Goal: Task Accomplishment & Management: Complete application form

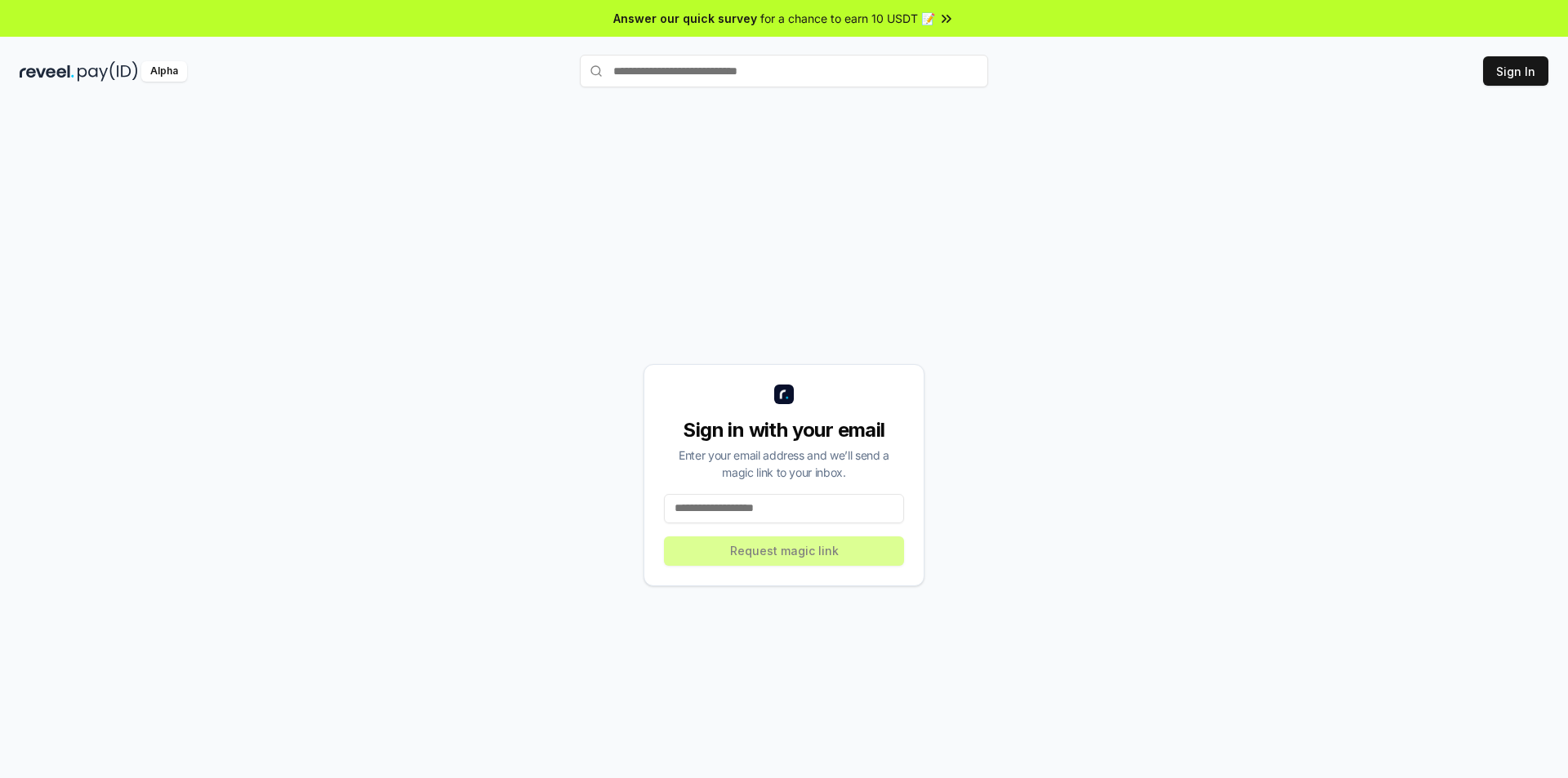
click at [765, 511] on input at bounding box center [784, 509] width 240 height 29
click at [813, 508] on input at bounding box center [784, 509] width 240 height 29
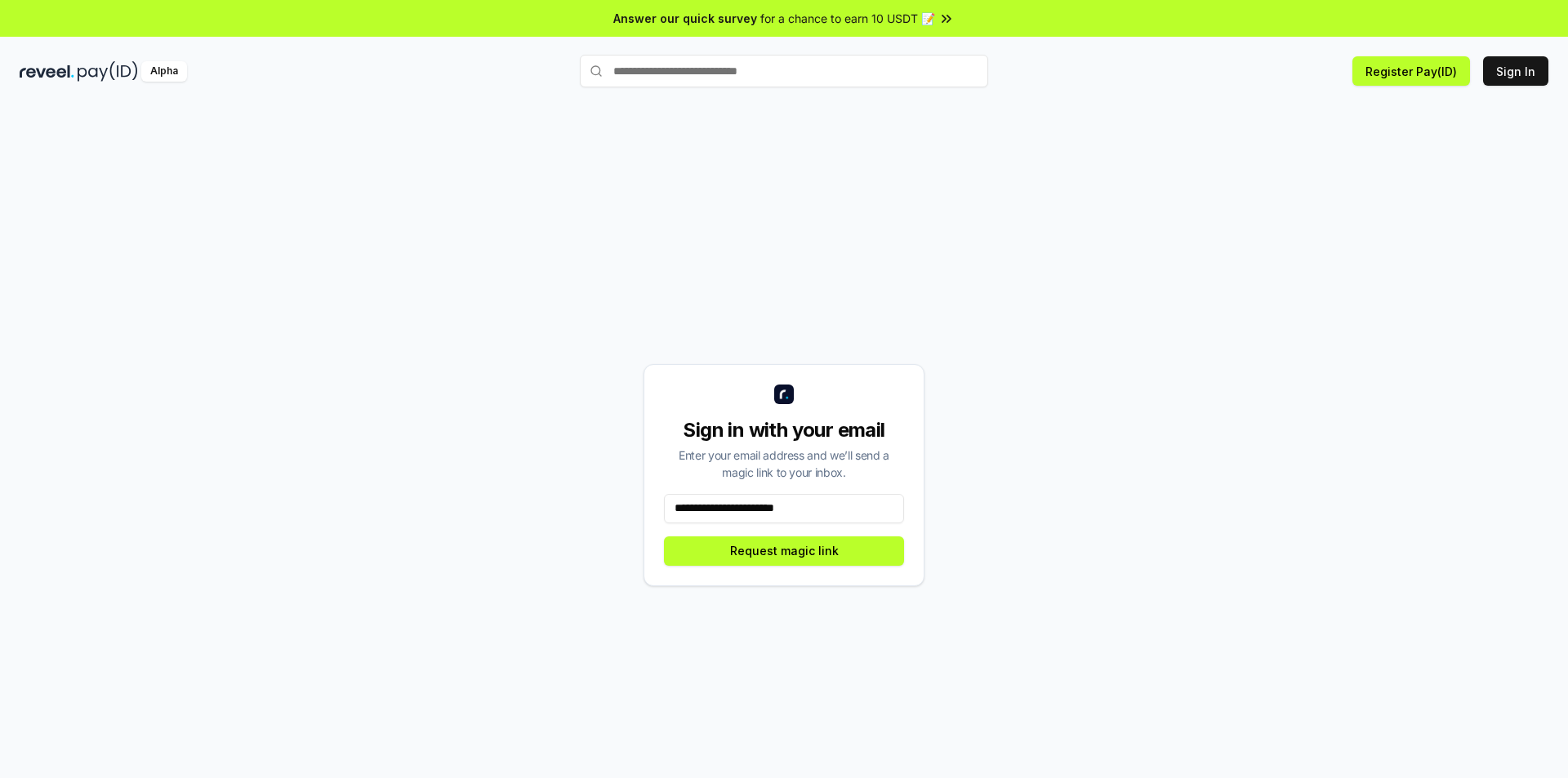
type input "**********"
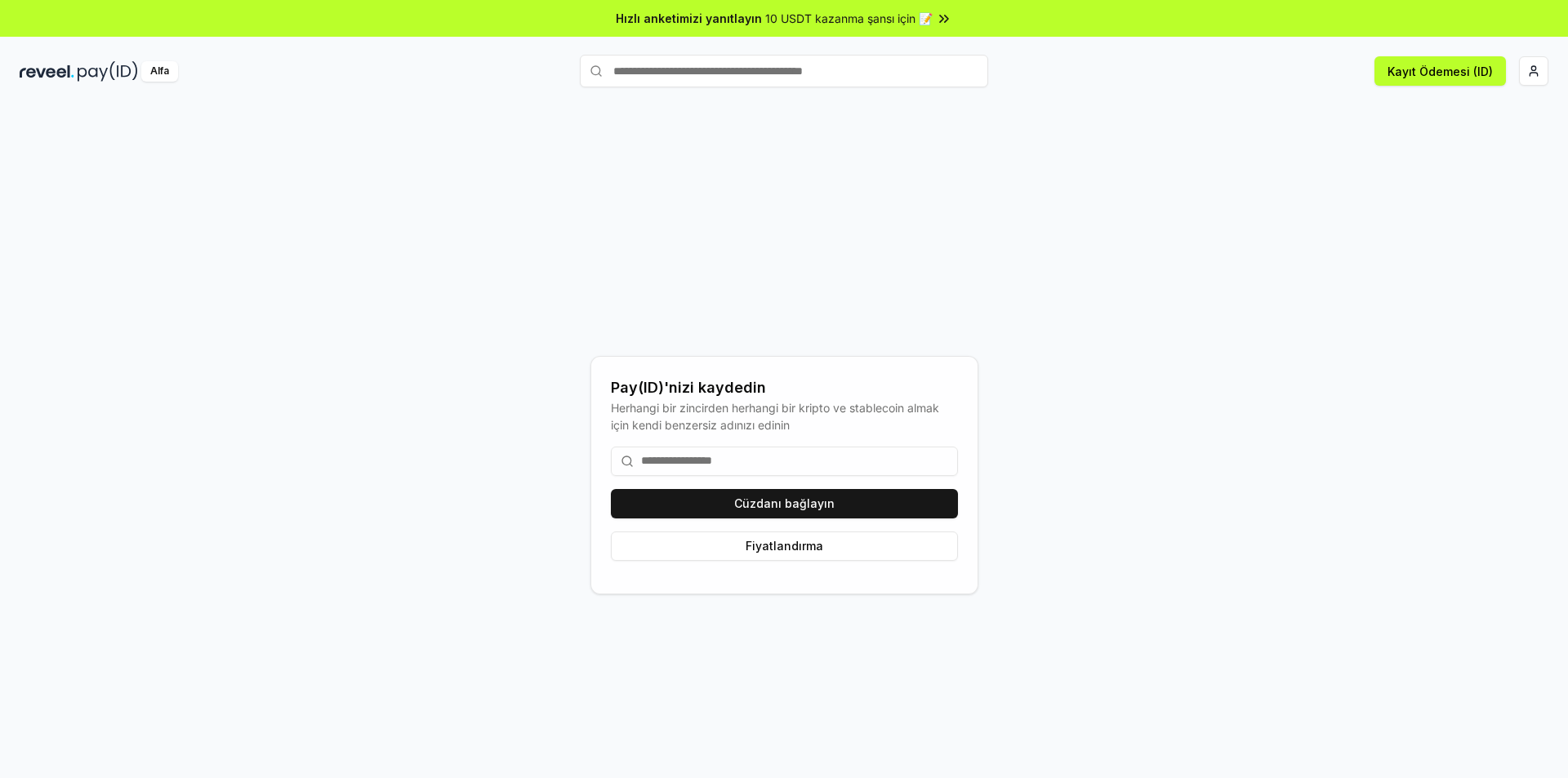
click at [671, 462] on input at bounding box center [784, 462] width 348 height 29
type input "*"
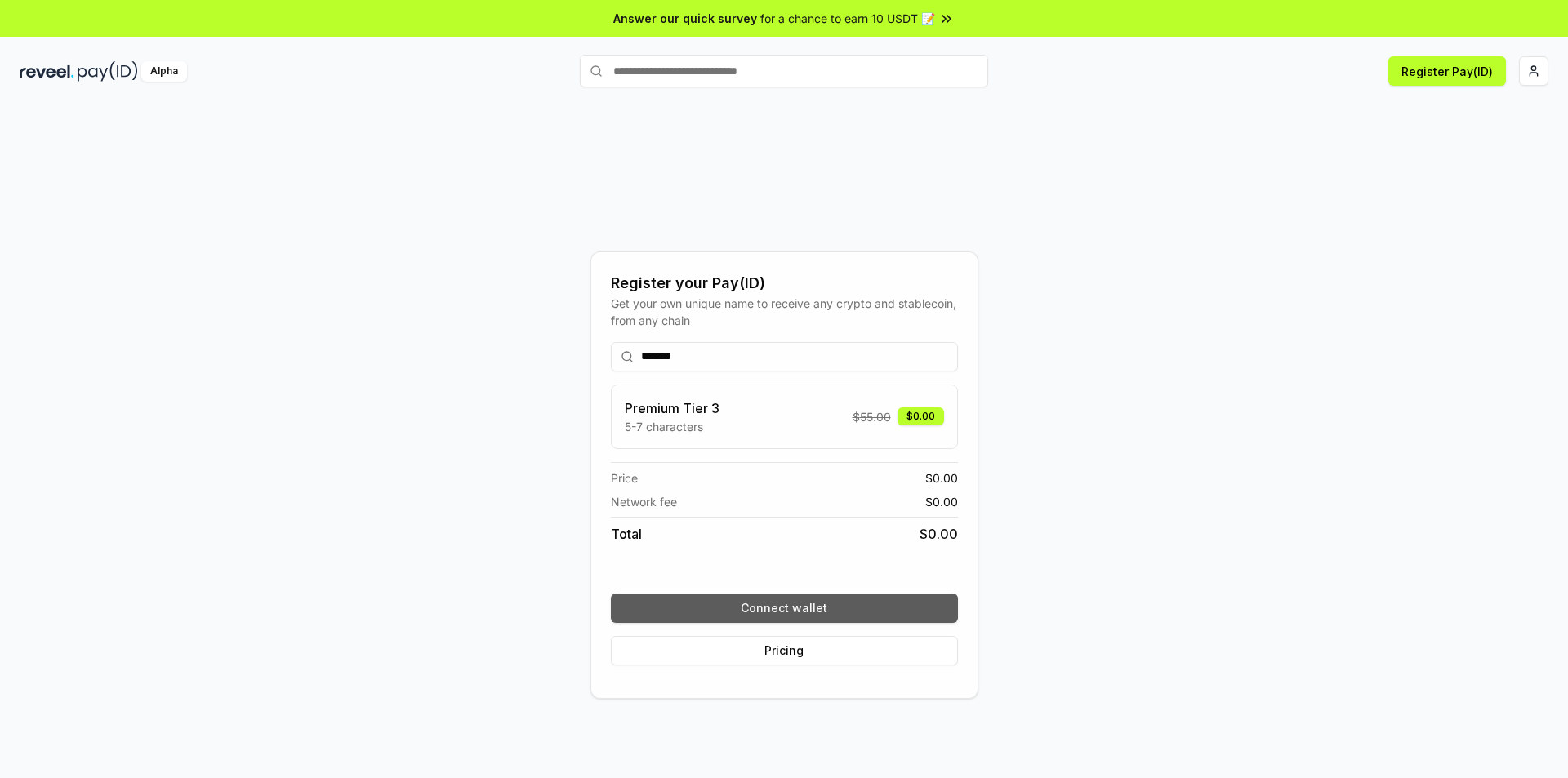
click at [841, 609] on button "Connect wallet" at bounding box center [784, 608] width 348 height 29
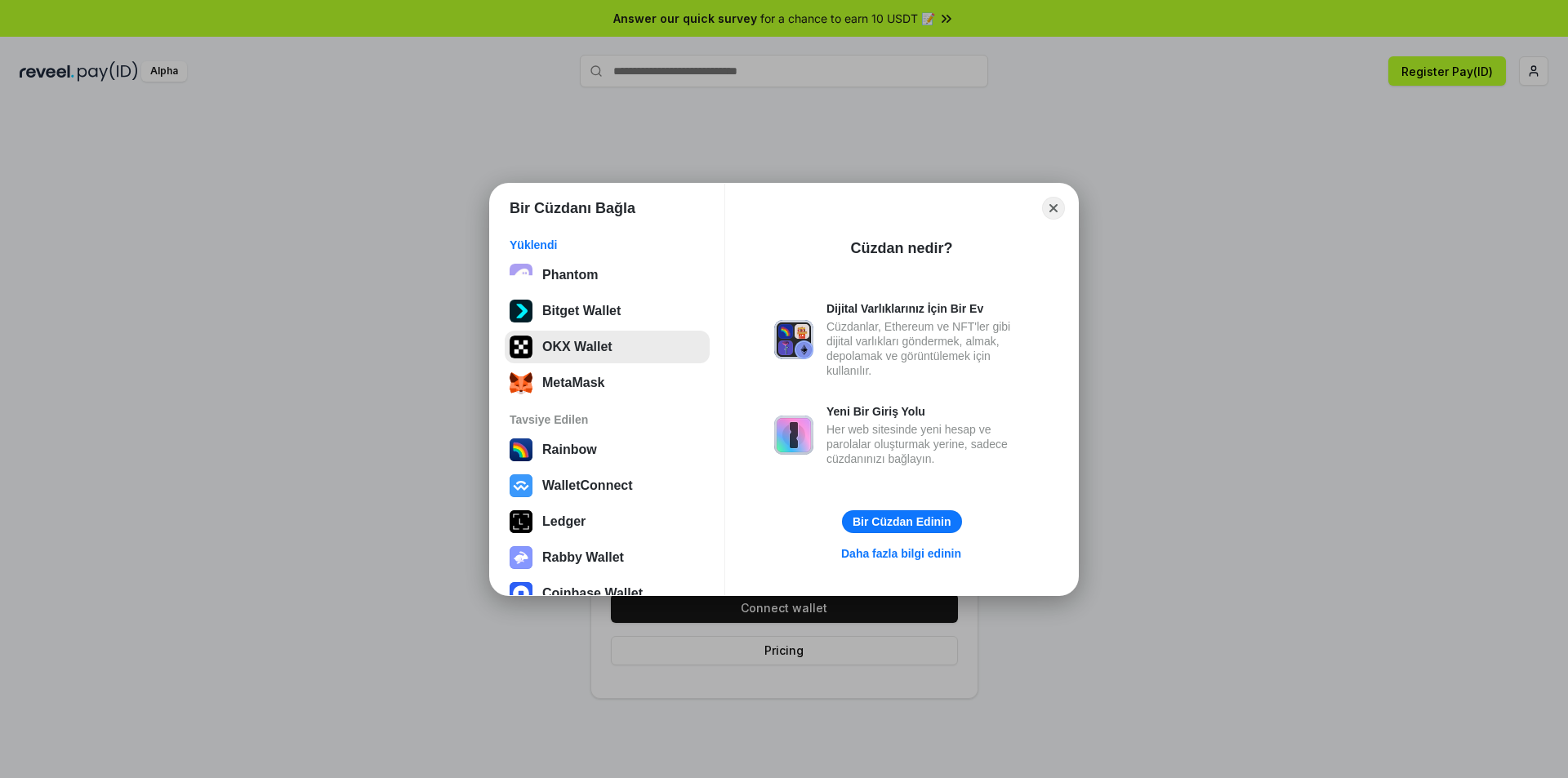
click at [588, 345] on button "OKX Wallet" at bounding box center [607, 347] width 205 height 32
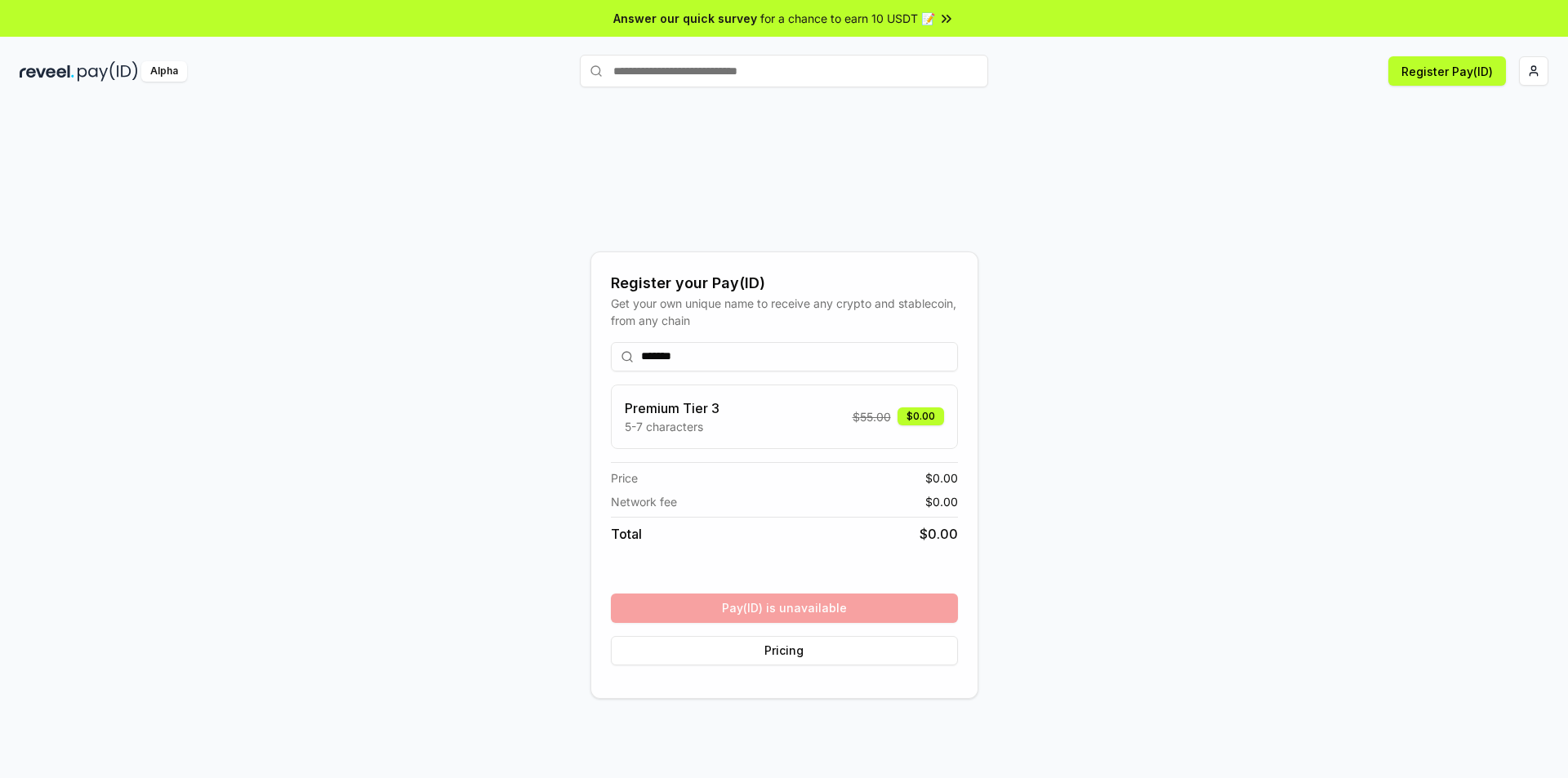
click at [705, 353] on input "*******" at bounding box center [784, 357] width 348 height 29
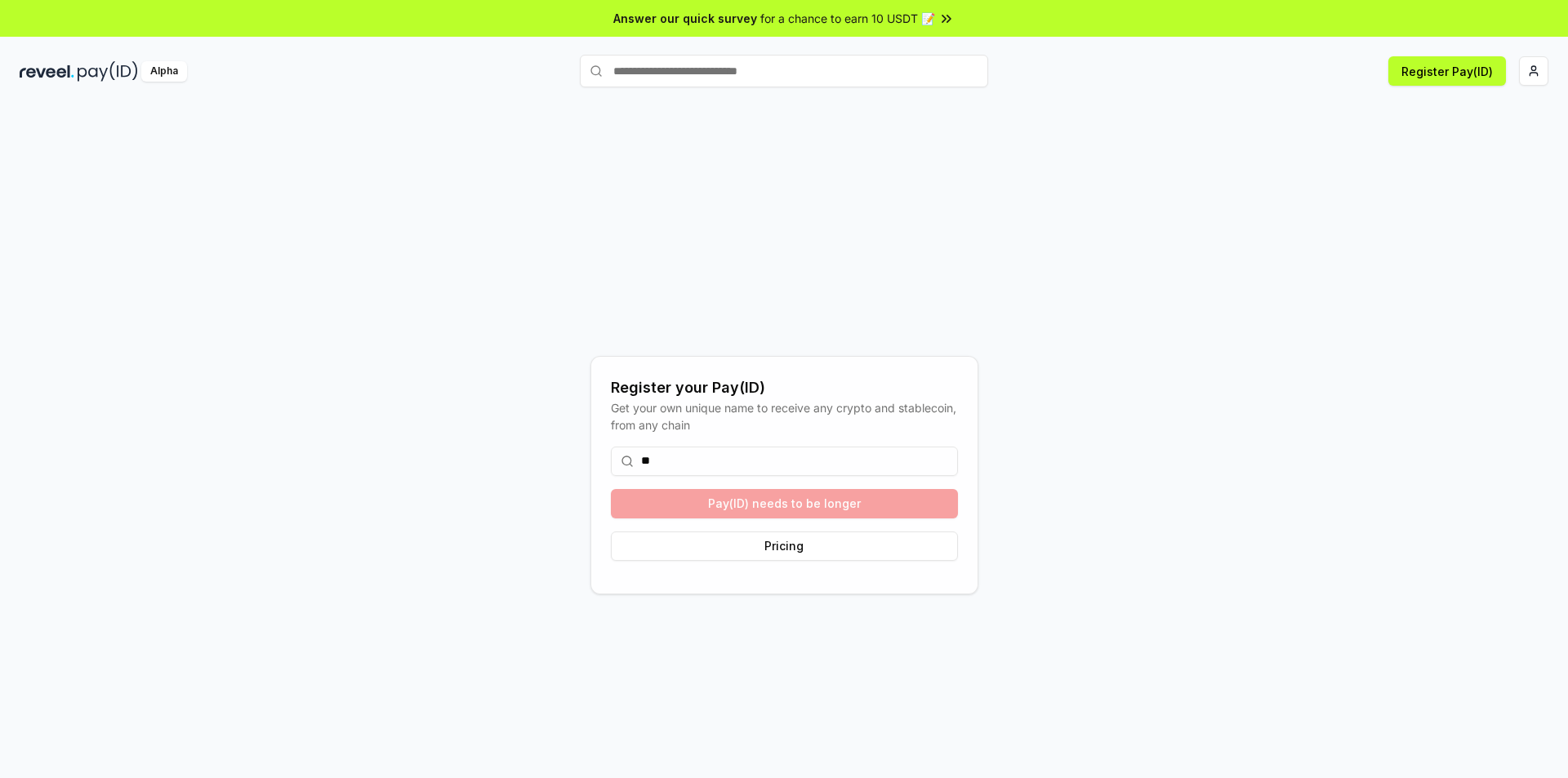
type input "*"
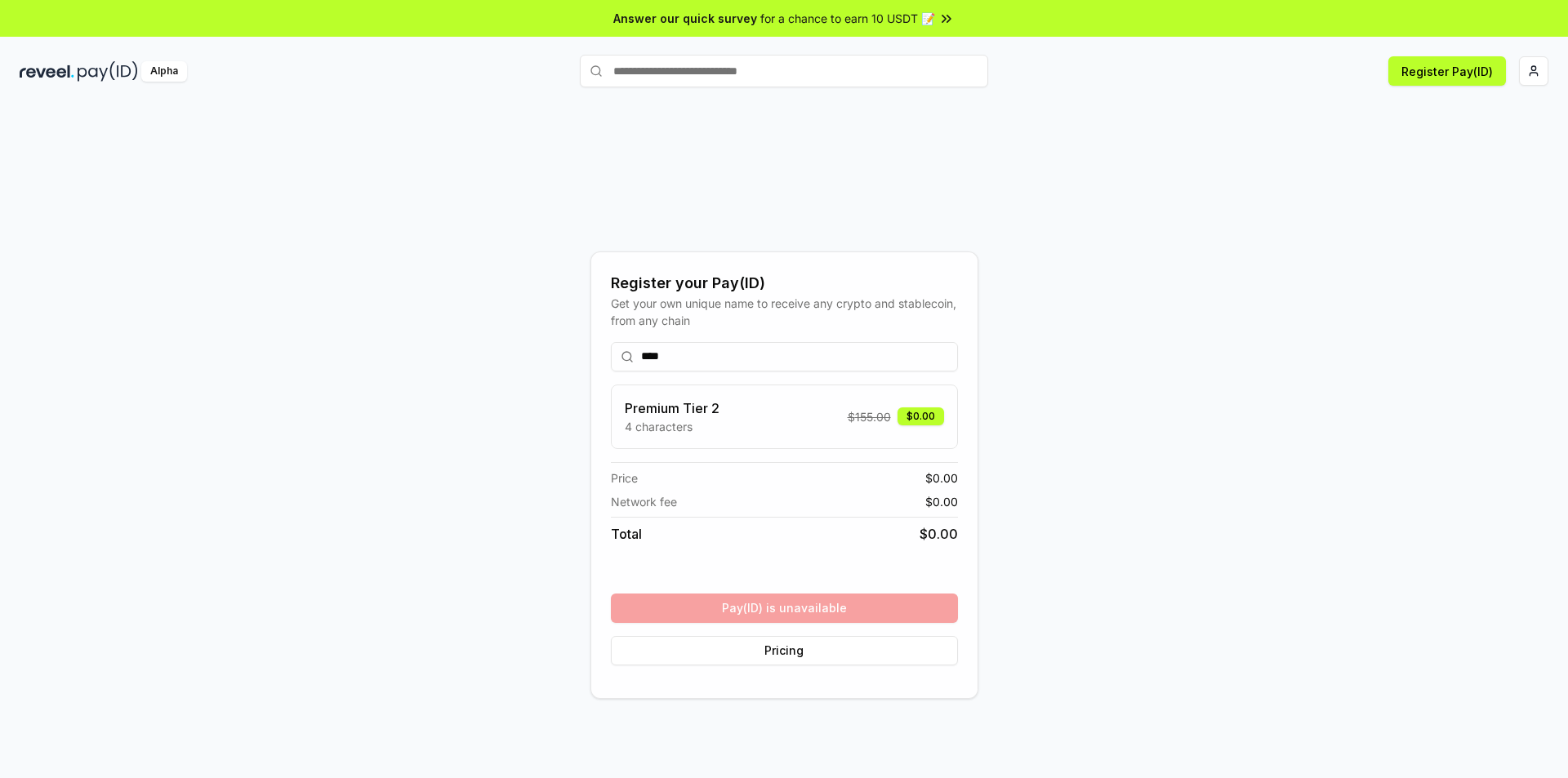
click at [705, 352] on input "****" at bounding box center [784, 357] width 348 height 29
type input "*****"
click at [676, 349] on input "*****" at bounding box center [784, 357] width 348 height 29
drag, startPoint x: 676, startPoint y: 354, endPoint x: 639, endPoint y: 361, distance: 37.7
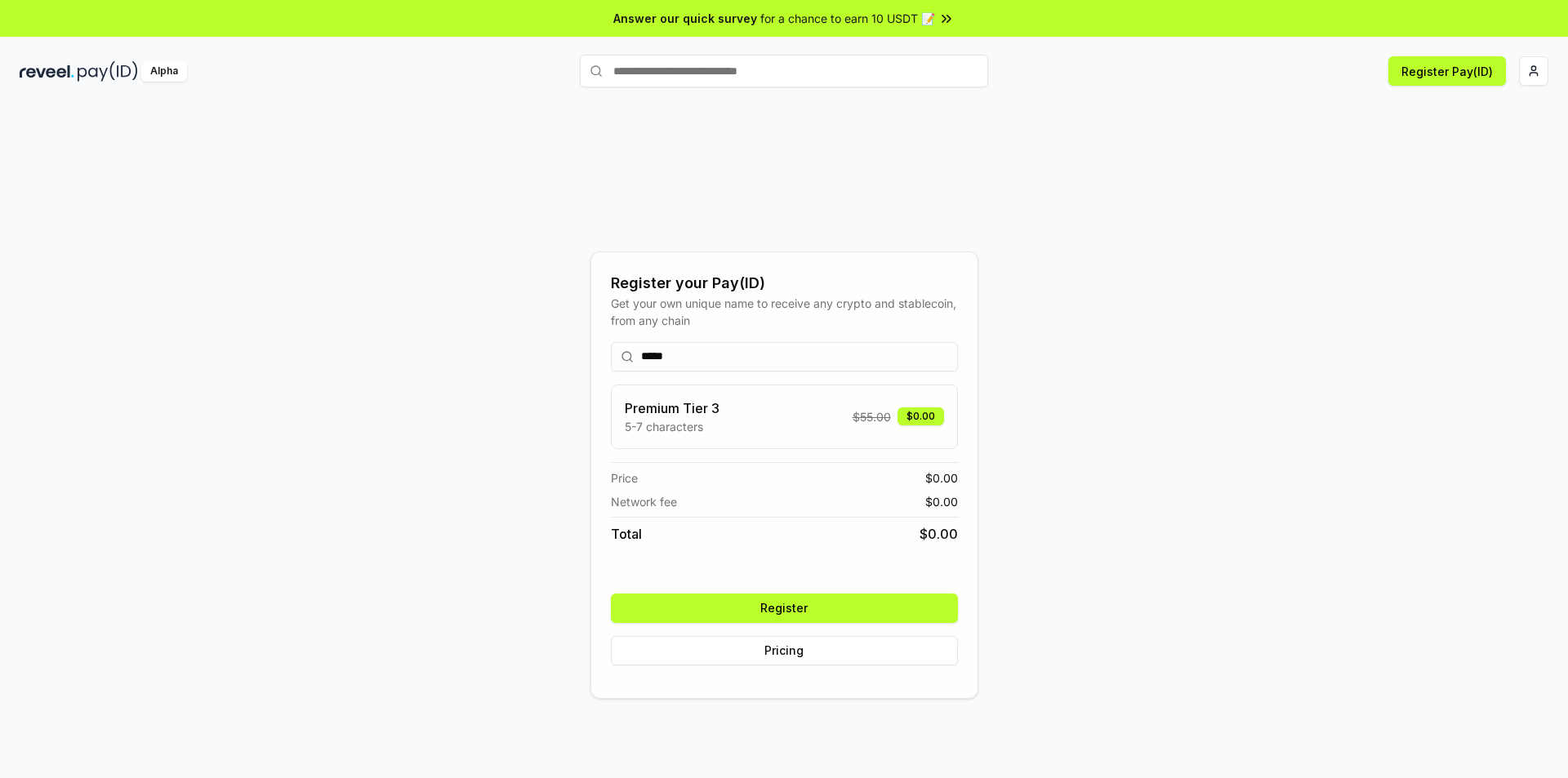
click at [639, 361] on input "*****" at bounding box center [784, 357] width 348 height 29
drag, startPoint x: 679, startPoint y: 355, endPoint x: 640, endPoint y: 360, distance: 39.3
click at [640, 360] on input "*****" at bounding box center [784, 357] width 348 height 29
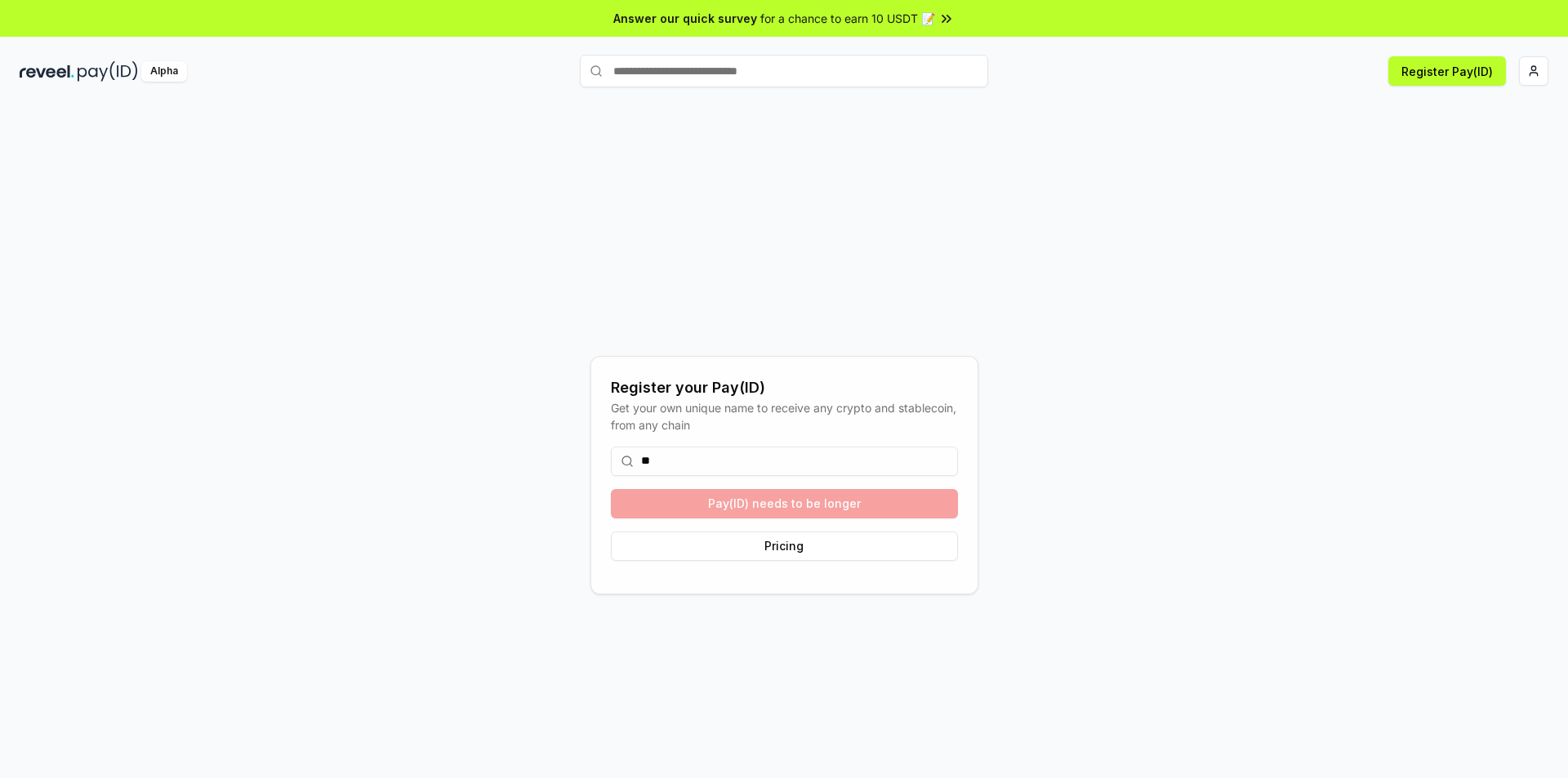
type input "*"
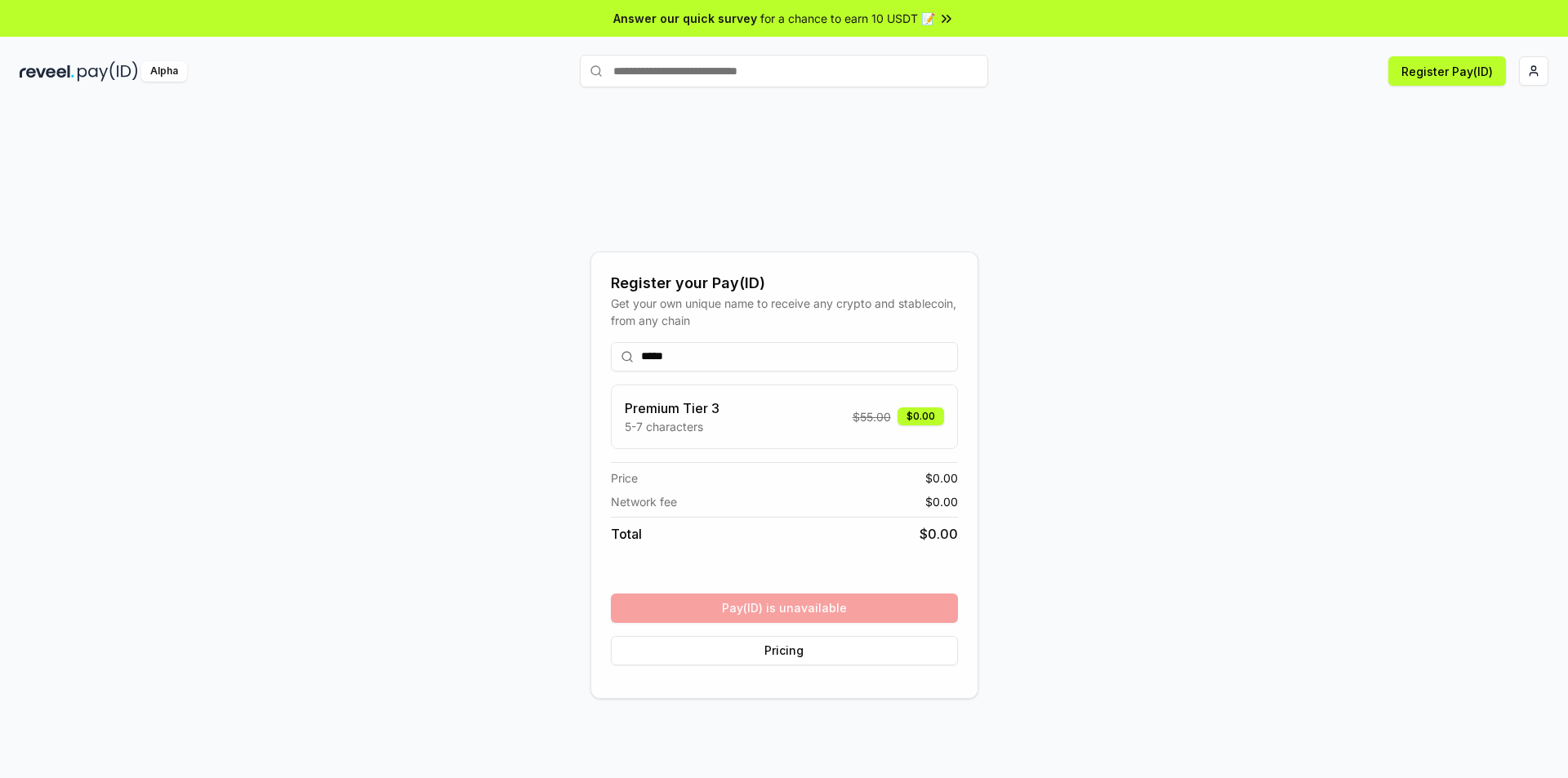
drag, startPoint x: 677, startPoint y: 357, endPoint x: 628, endPoint y: 359, distance: 49.0
click at [628, 359] on div "*****" at bounding box center [784, 357] width 348 height 29
type input "*"
drag, startPoint x: 688, startPoint y: 354, endPoint x: 633, endPoint y: 365, distance: 56.1
click at [633, 365] on input "********" at bounding box center [784, 357] width 348 height 29
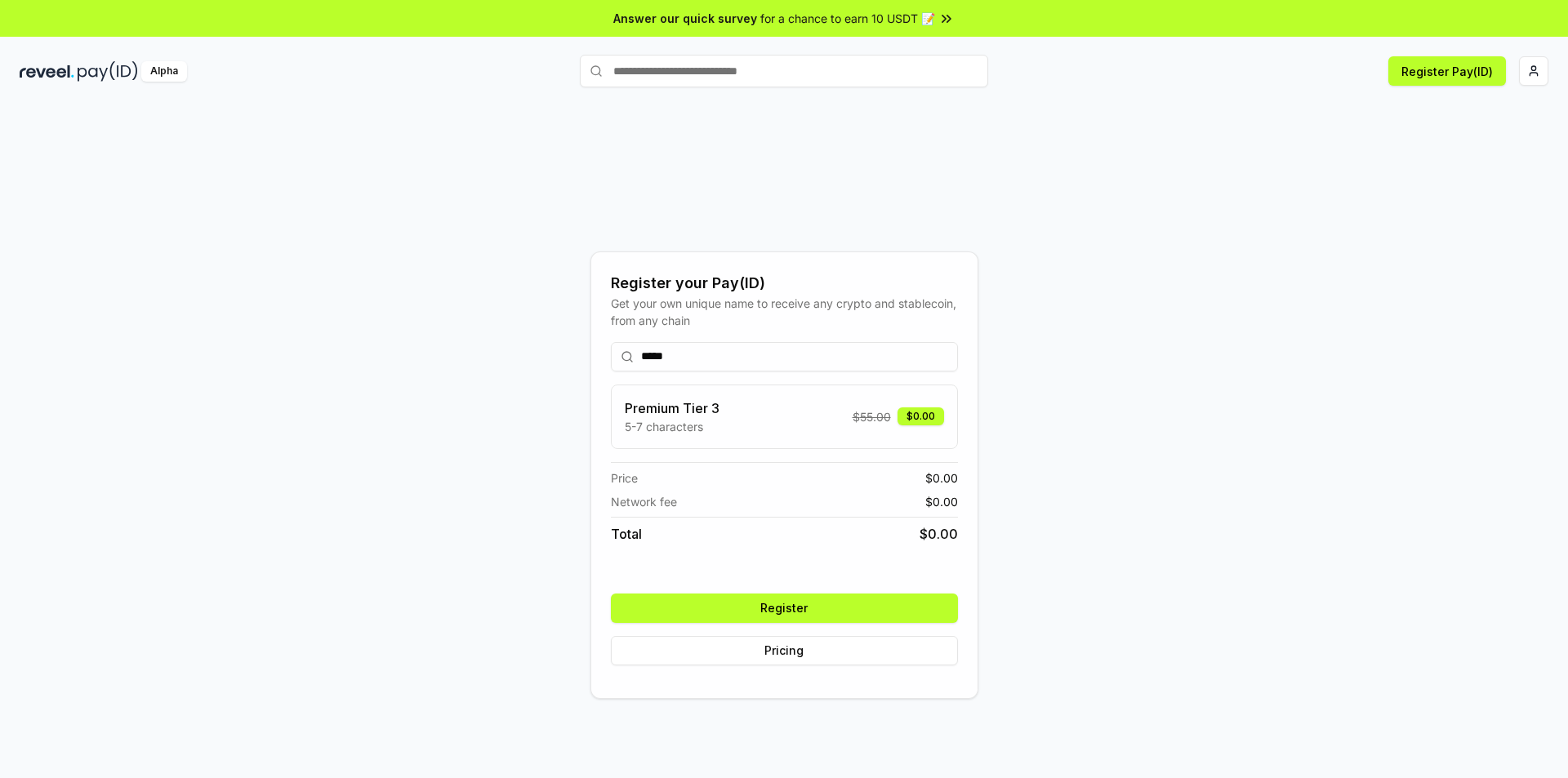
type input "*****"
drag, startPoint x: 805, startPoint y: 607, endPoint x: 815, endPoint y: 600, distance: 12.2
click at [805, 606] on button "Register" at bounding box center [784, 608] width 348 height 29
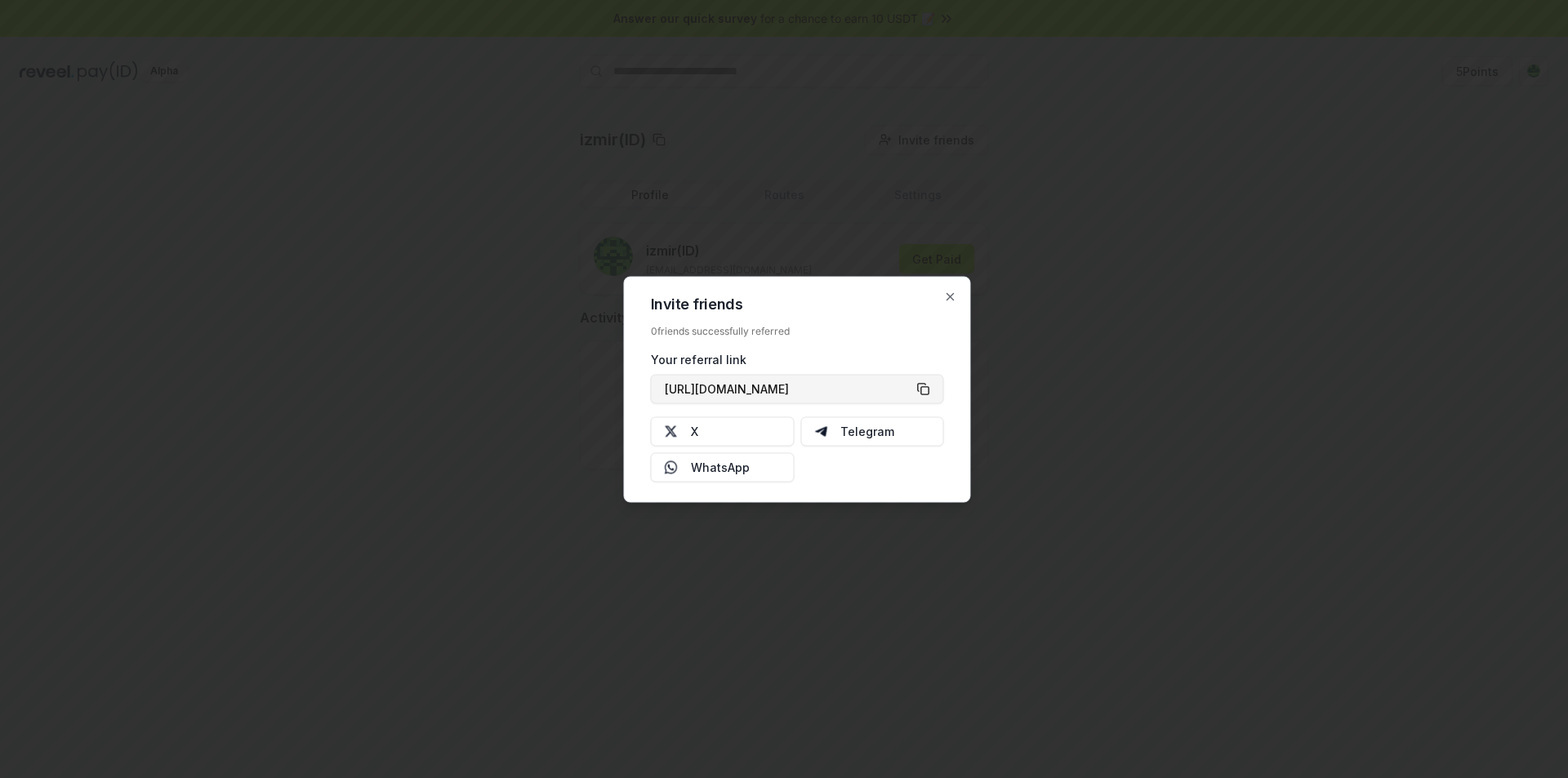
click at [927, 386] on button "https://reveel.id/refer/izmir" at bounding box center [797, 389] width 293 height 29
click at [951, 294] on icon "button" at bounding box center [950, 296] width 13 height 13
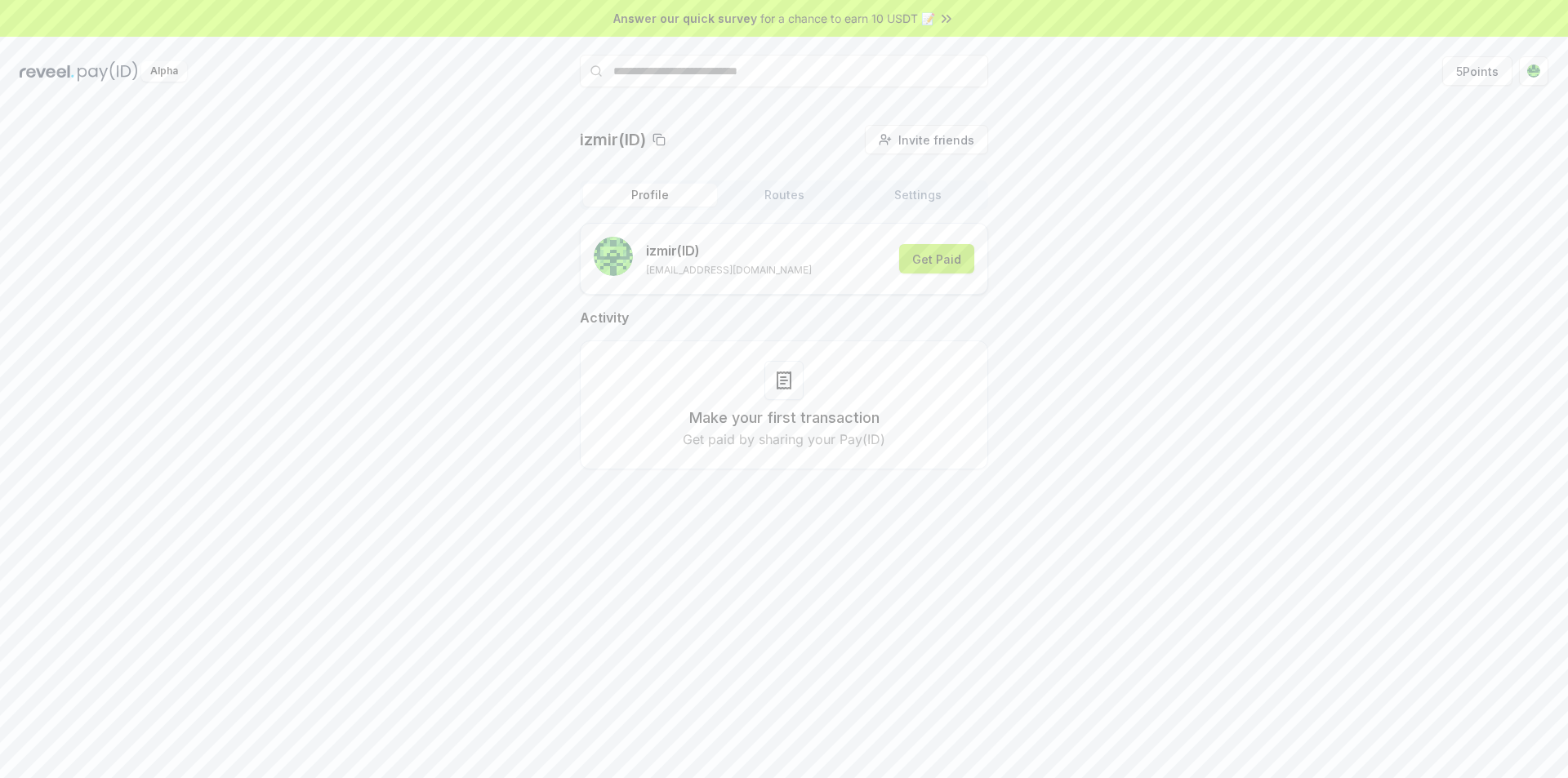
click at [931, 264] on button "Get Paid" at bounding box center [937, 259] width 76 height 29
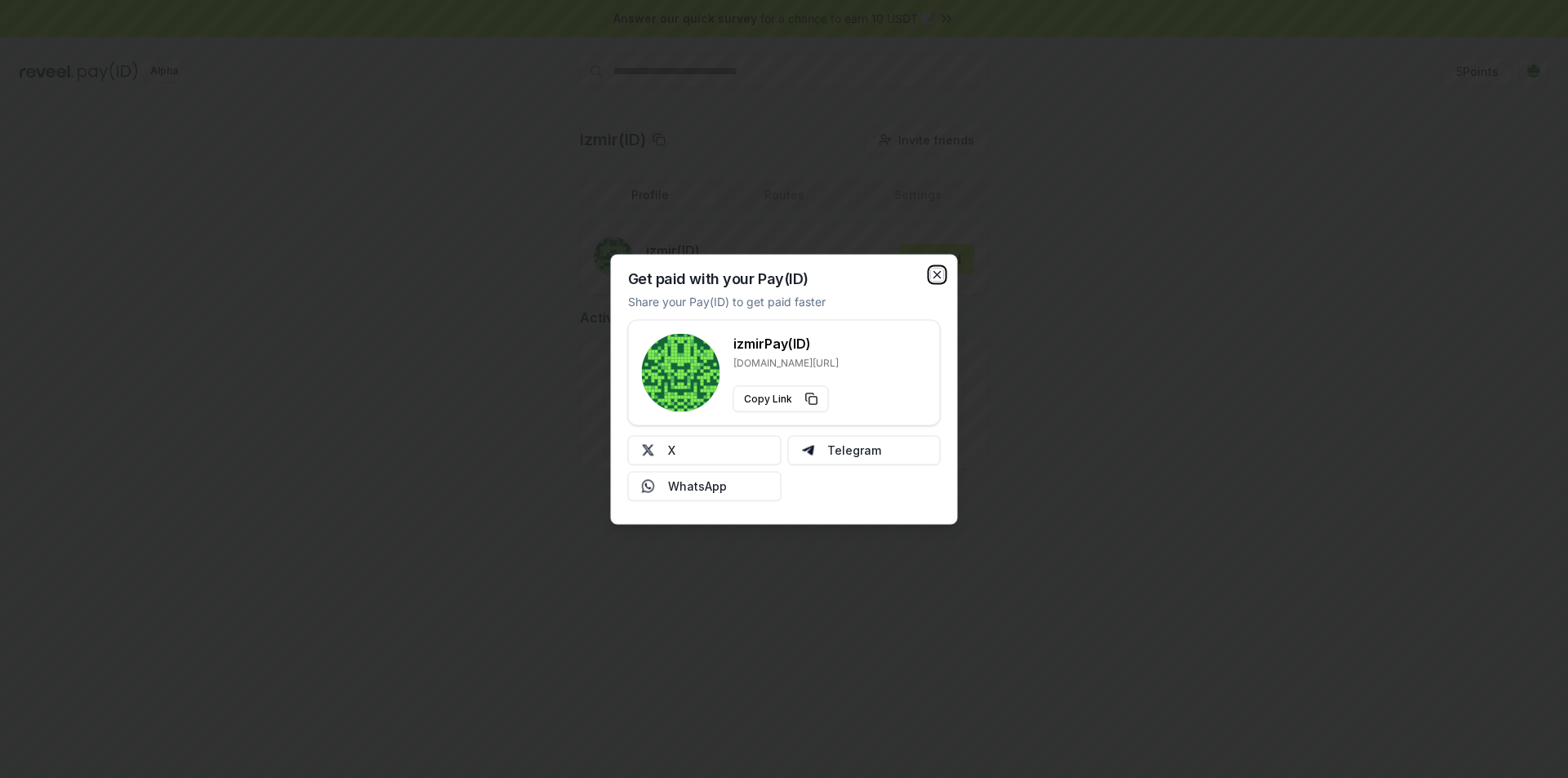
click at [937, 276] on icon "button" at bounding box center [937, 274] width 6 height 6
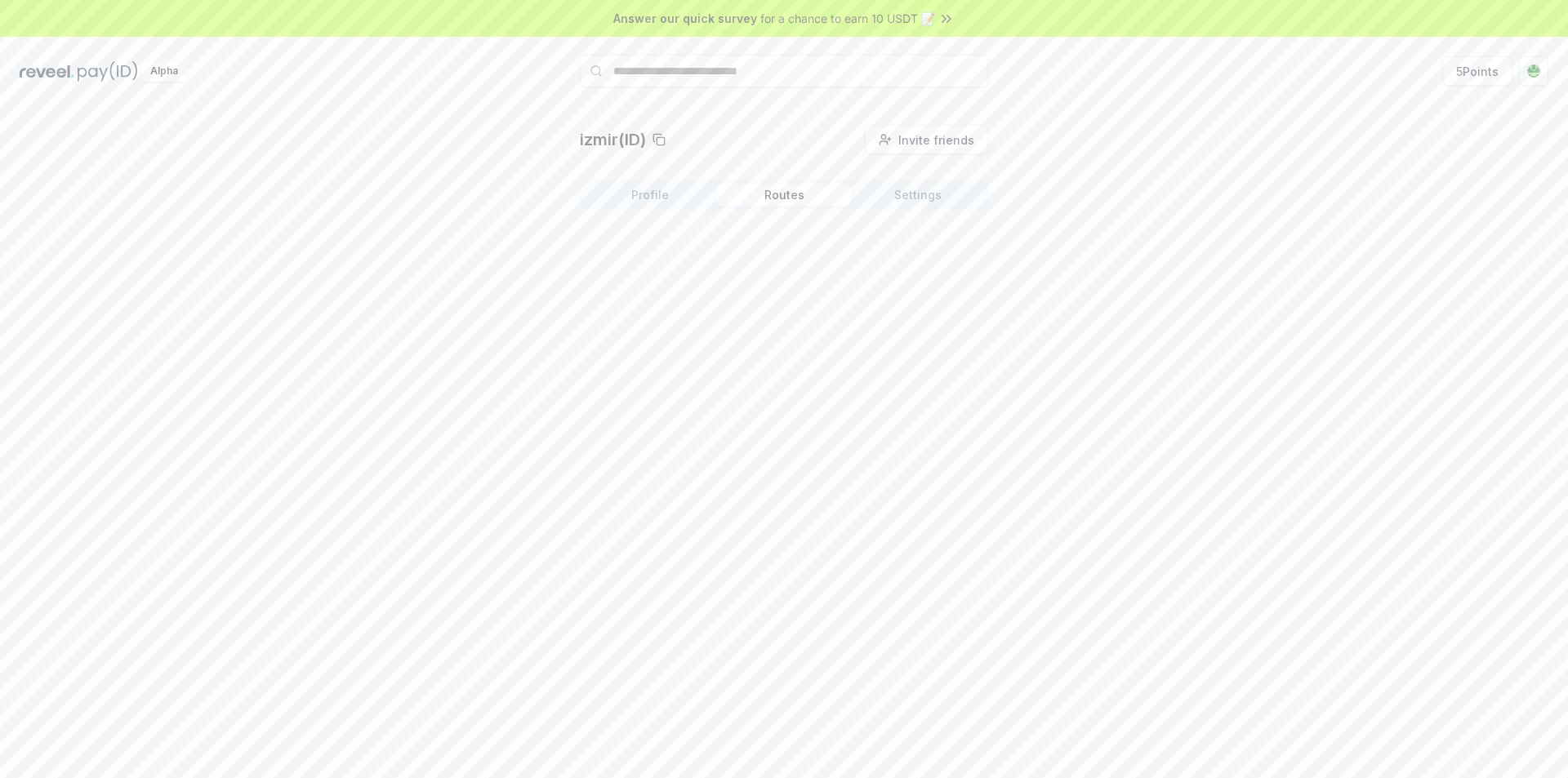
click at [784, 198] on button "Routes" at bounding box center [784, 194] width 134 height 23
click at [915, 190] on button "Settings" at bounding box center [917, 194] width 134 height 23
click at [648, 201] on button "Profile" at bounding box center [650, 194] width 134 height 23
click at [780, 74] on input "text" at bounding box center [784, 70] width 408 height 32
click at [891, 14] on span "for a chance to earn 10 USDT 📝" at bounding box center [848, 18] width 175 height 18
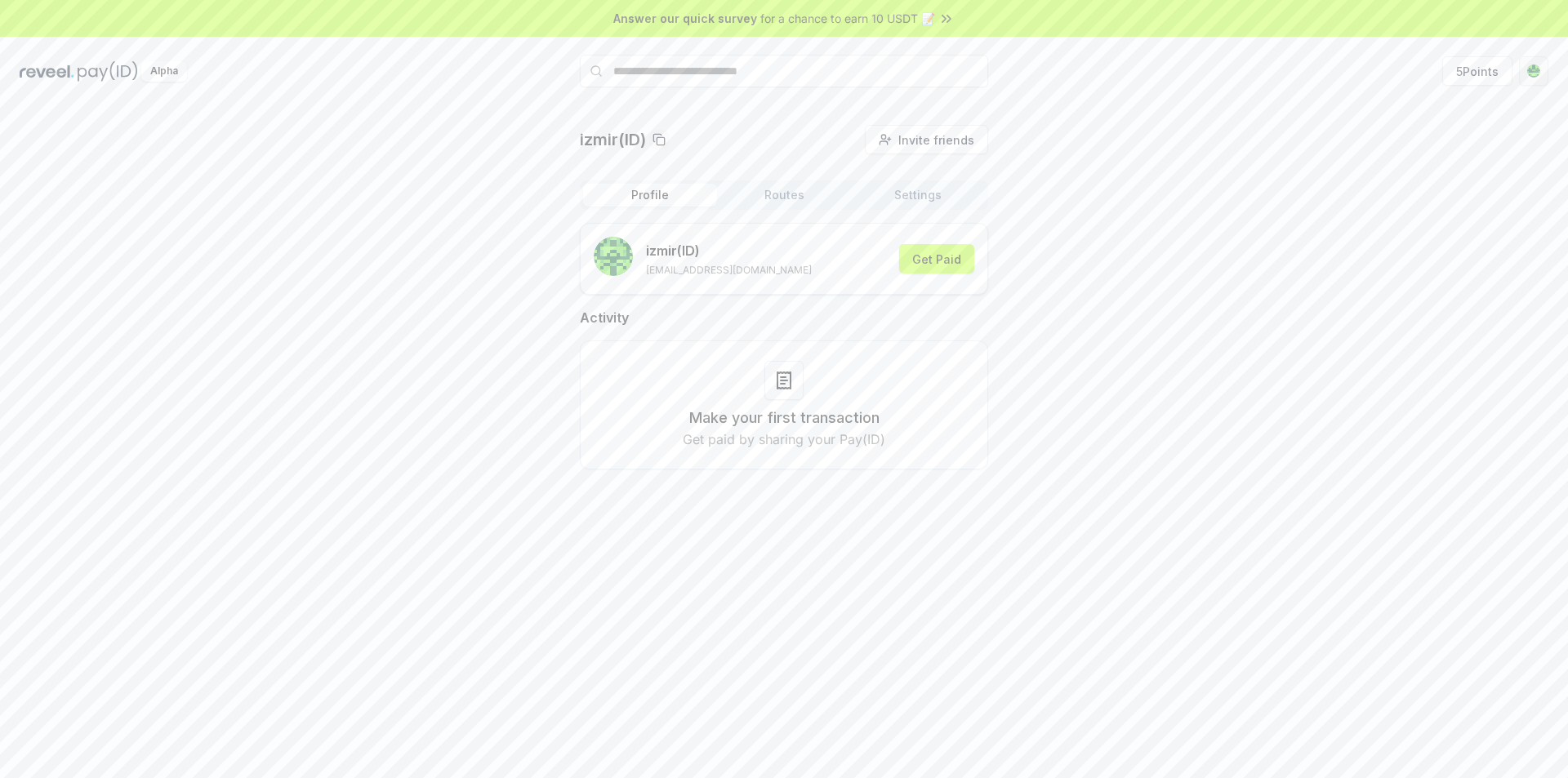
click at [1531, 75] on html "Answer our quick survey for a chance to earn 10 USDT 📝 Alpha 5 Points izmir(ID)…" at bounding box center [784, 389] width 1568 height 778
click at [1413, 171] on div "View Profile" at bounding box center [1456, 176] width 182 height 27
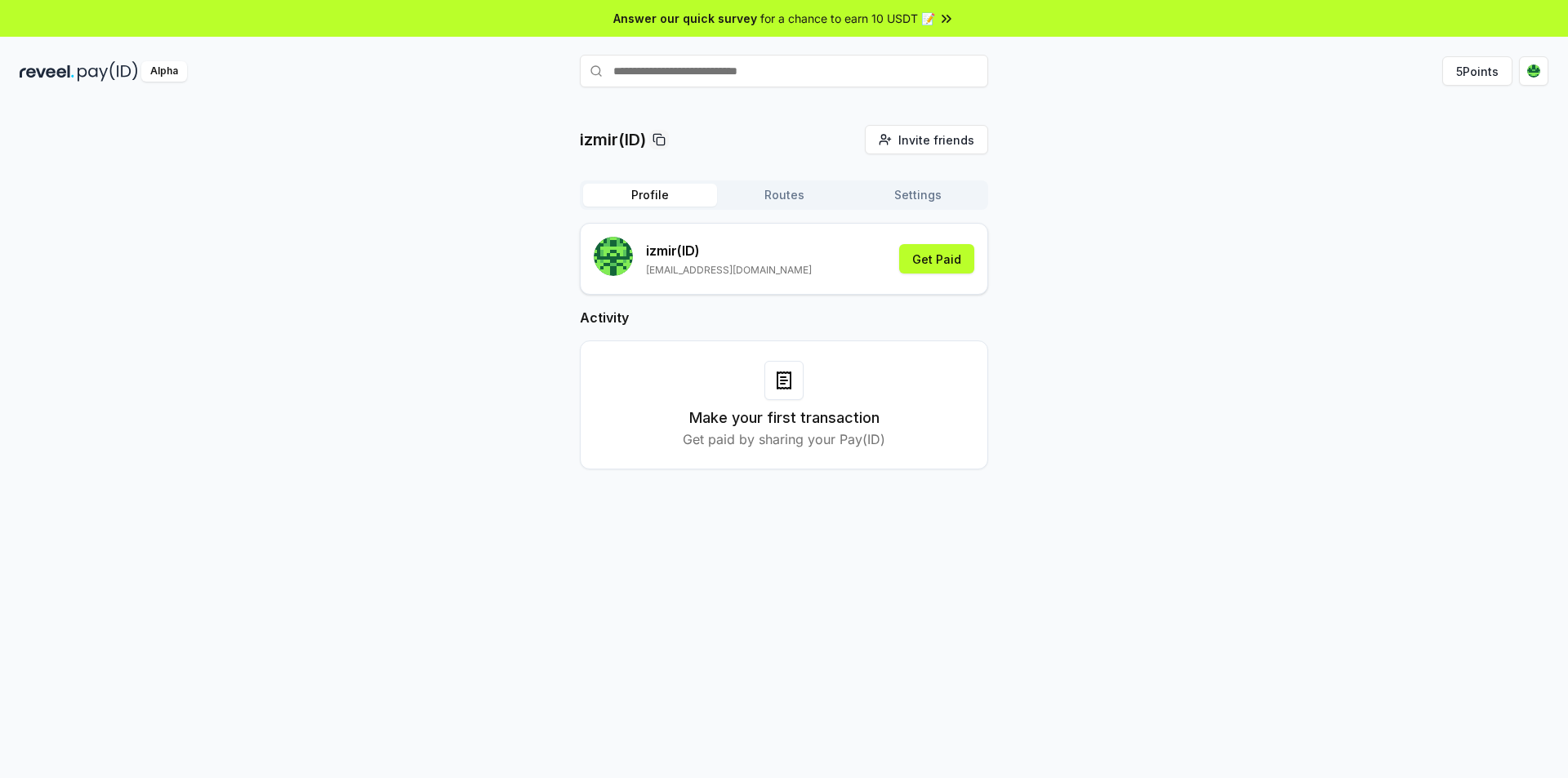
click at [762, 198] on button "Routes" at bounding box center [784, 194] width 134 height 23
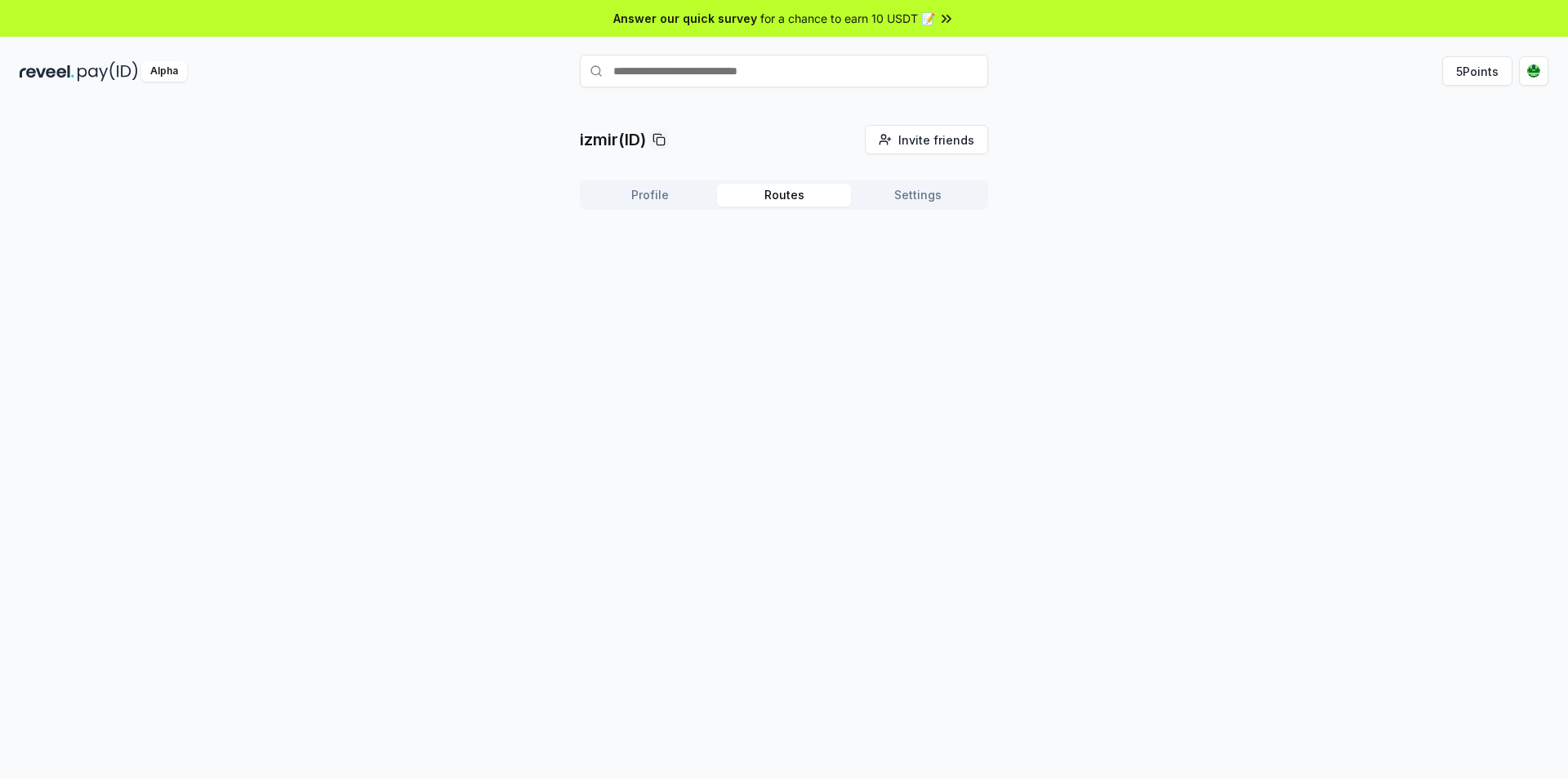
click at [915, 198] on button "Settings" at bounding box center [917, 194] width 134 height 23
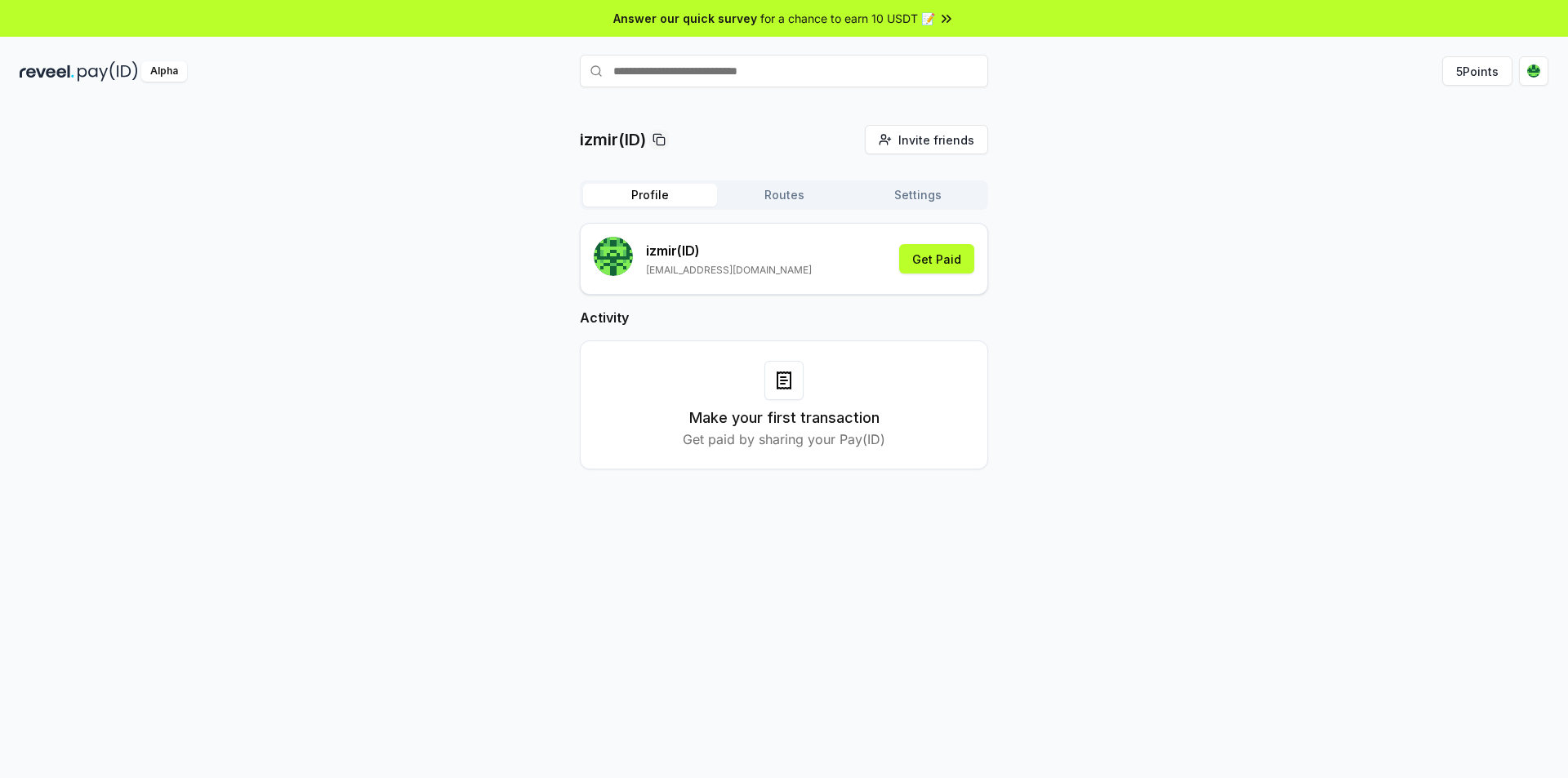
click at [642, 194] on button "Profile" at bounding box center [650, 194] width 134 height 23
click at [1485, 77] on button "5 Points" at bounding box center [1477, 71] width 70 height 29
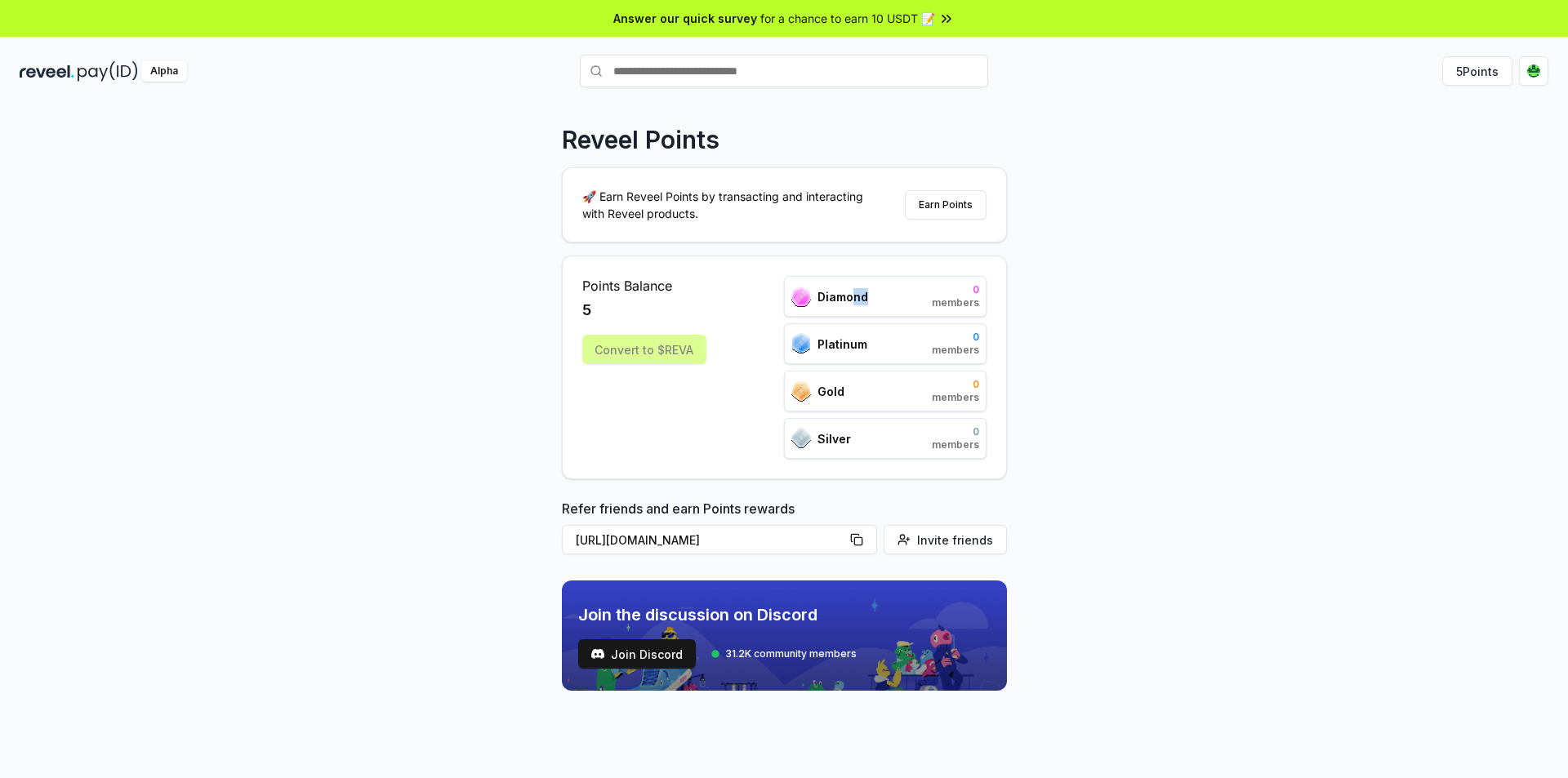
drag, startPoint x: 852, startPoint y: 292, endPoint x: 890, endPoint y: 290, distance: 38.1
click at [890, 290] on div "Diamond 0 members" at bounding box center [885, 296] width 203 height 41
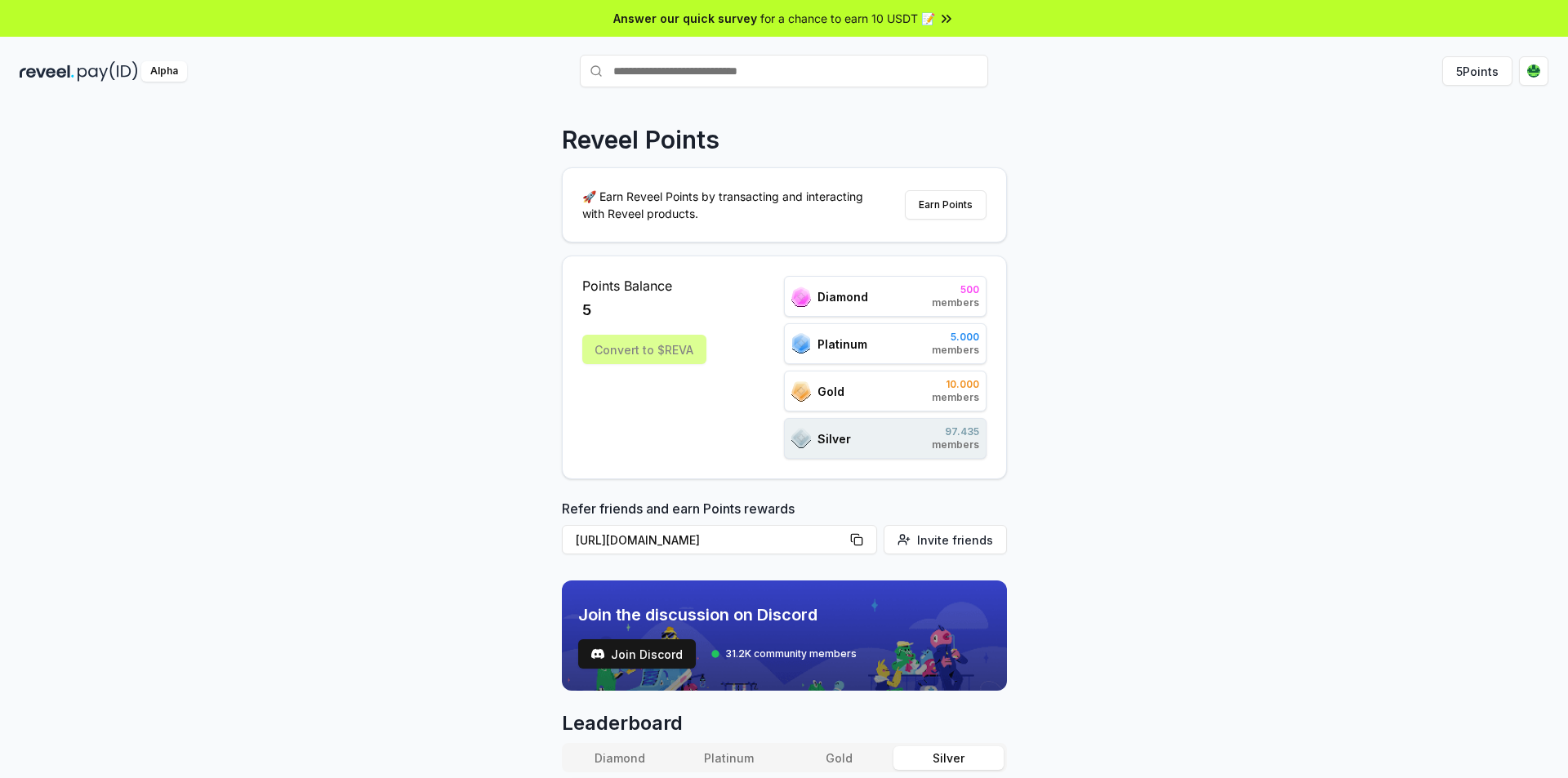
click at [619, 357] on div "Convert to $REVA" at bounding box center [644, 349] width 124 height 29
click at [463, 383] on div "Reveel Points 🚀 Earn Reveel Points by transacting and interacting with Reveel p…" at bounding box center [784, 458] width 1568 height 733
click at [405, 410] on div "Reveel Points 🚀 Earn Reveel Points by transacting and interacting with Reveel p…" at bounding box center [784, 458] width 1568 height 733
click at [864, 538] on button "https://reveel.id/refer/izmir" at bounding box center [719, 540] width 315 height 29
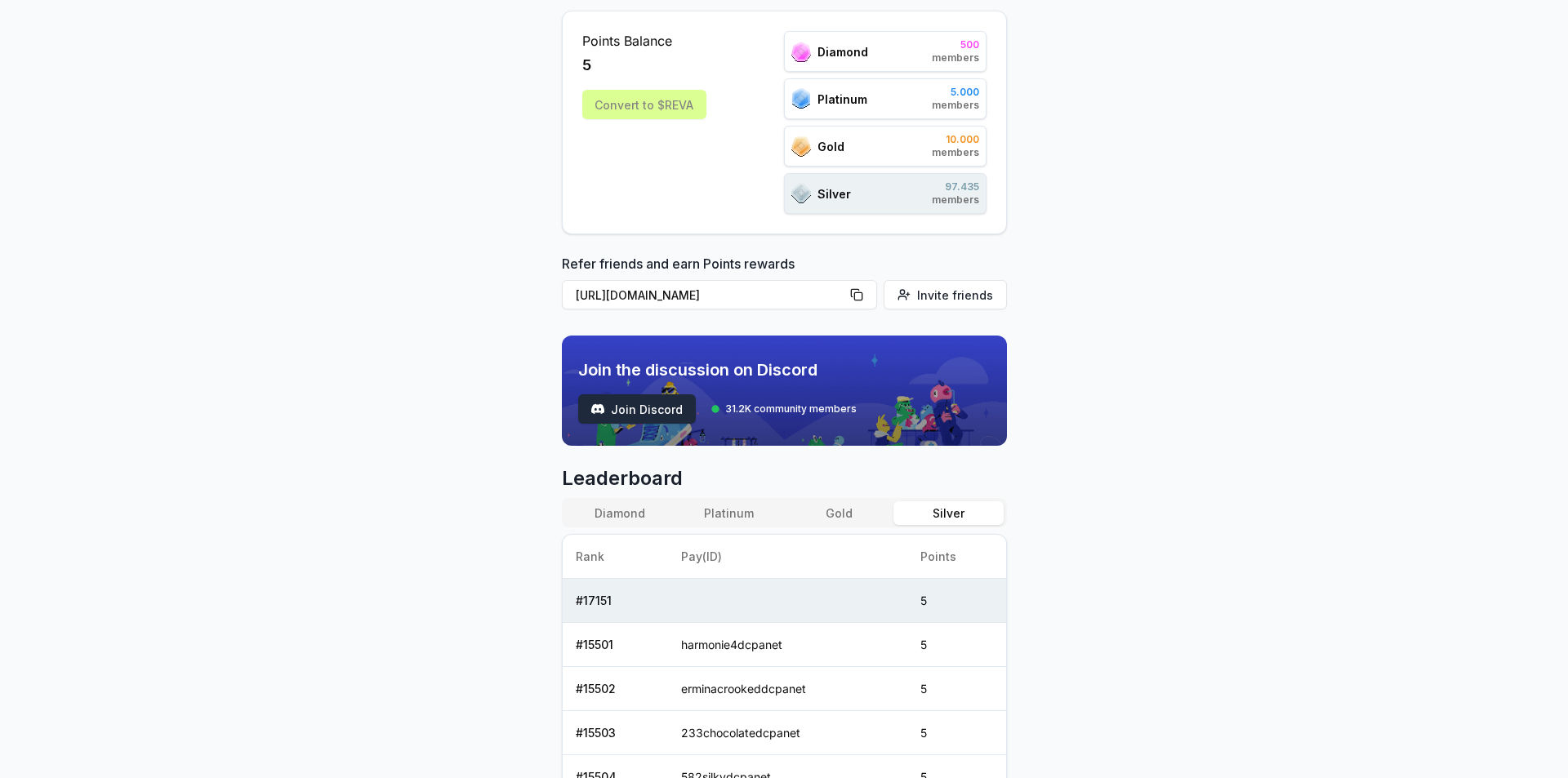
scroll to position [490, 0]
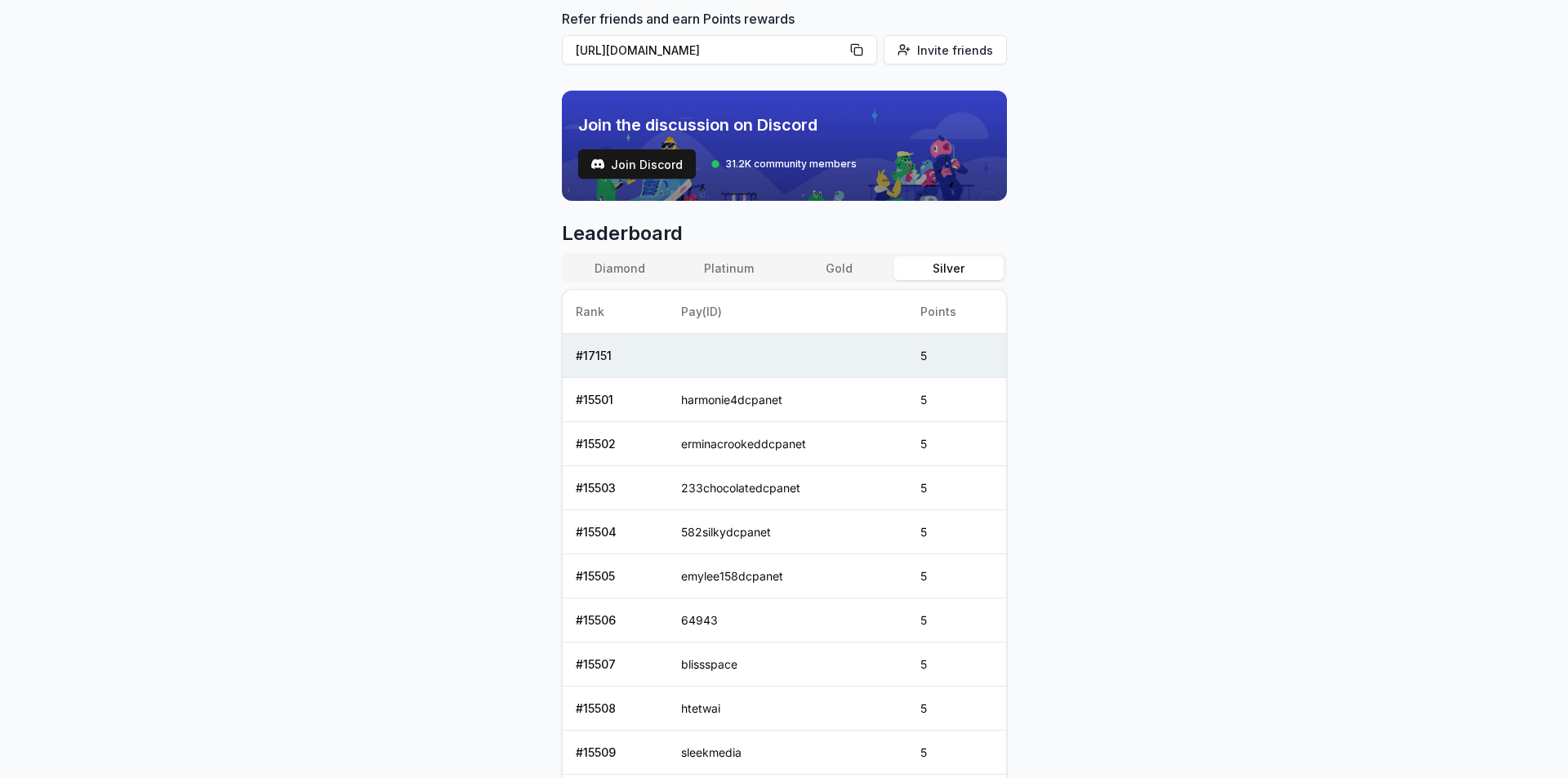
click at [852, 263] on button "Gold" at bounding box center [838, 268] width 110 height 24
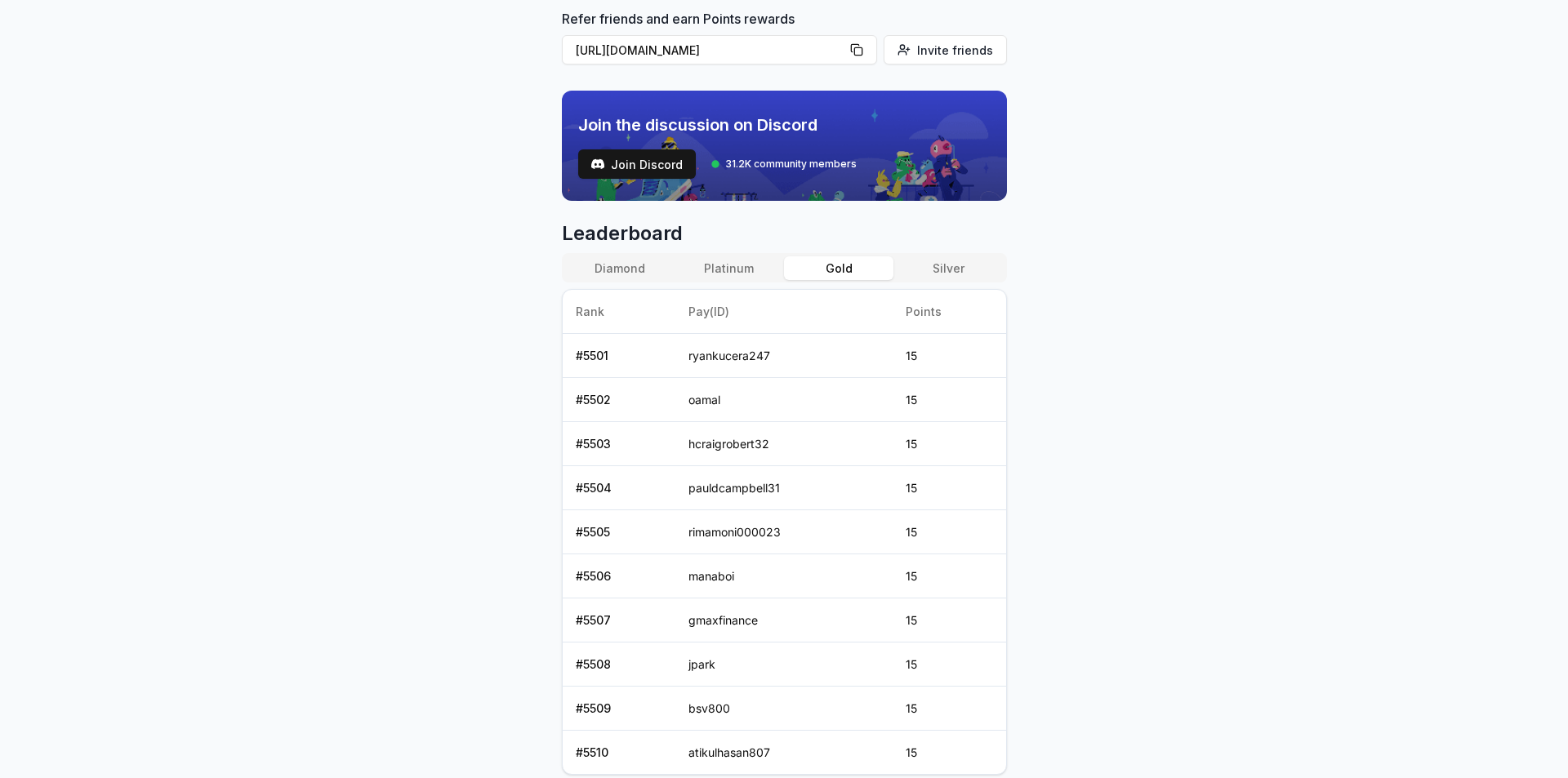
click at [749, 265] on button "Platinum" at bounding box center [729, 268] width 110 height 24
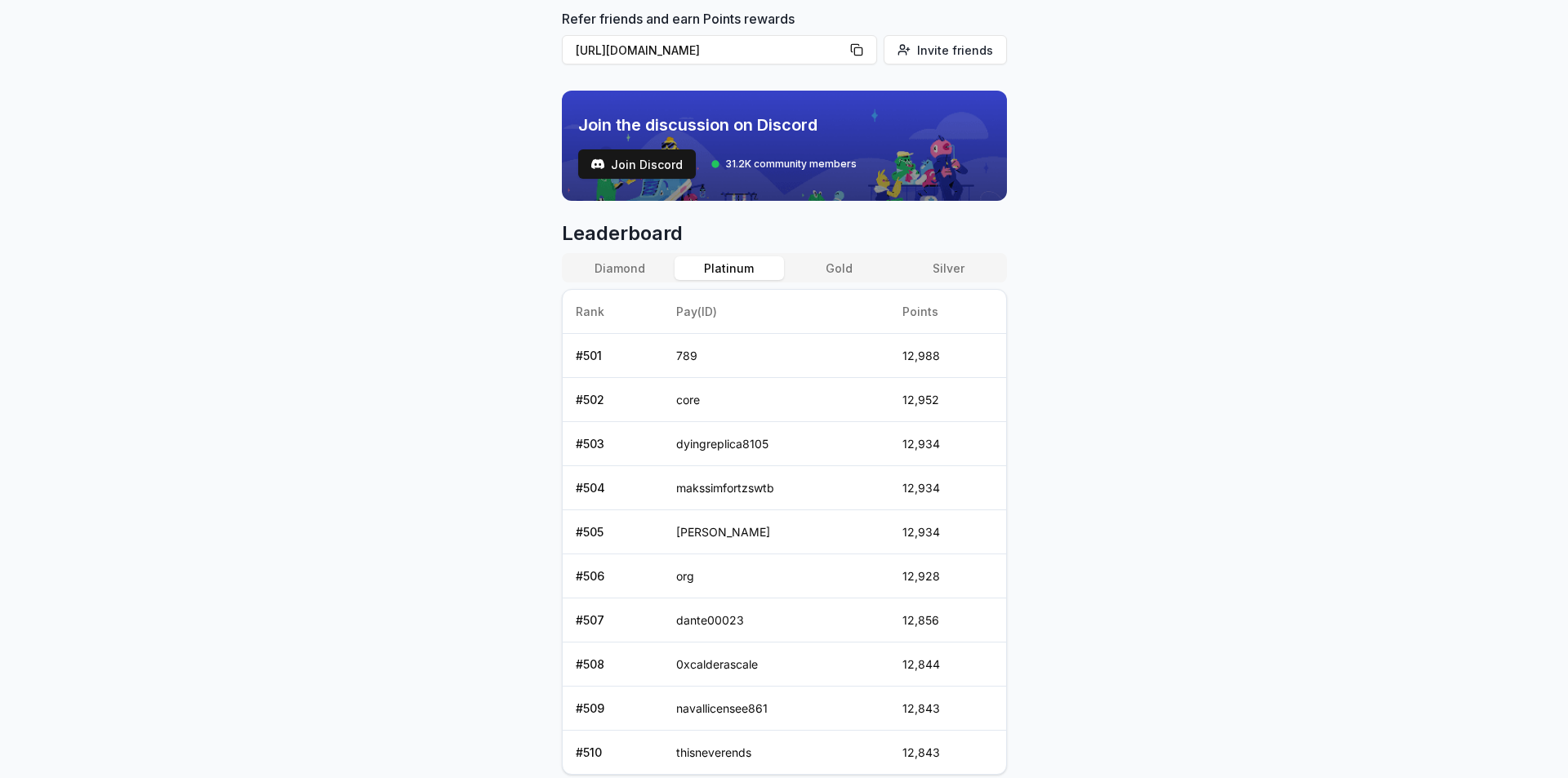
click at [627, 269] on button "Diamond" at bounding box center [619, 268] width 110 height 24
click at [725, 265] on button "Platinum" at bounding box center [729, 268] width 110 height 24
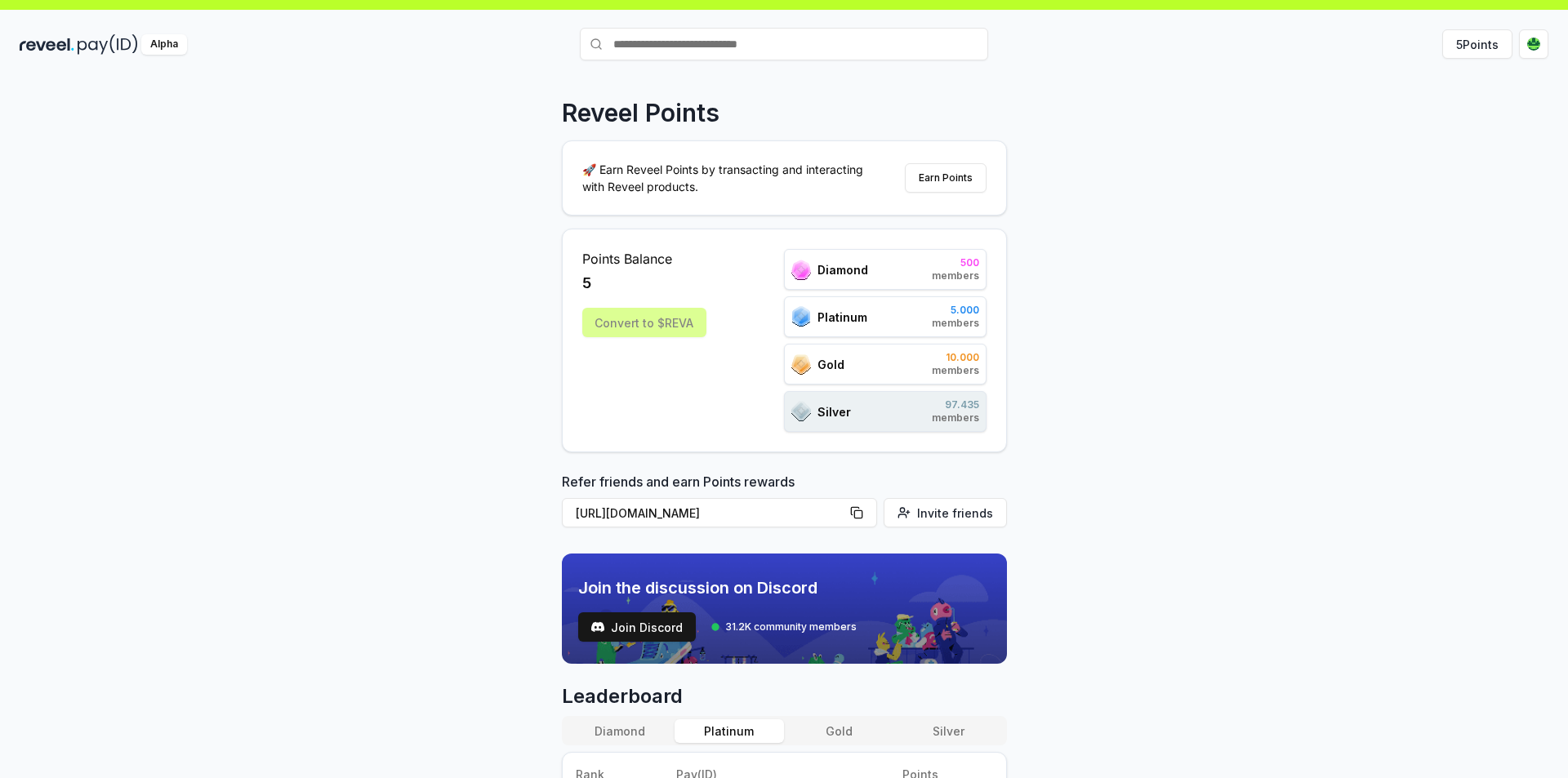
scroll to position [0, 0]
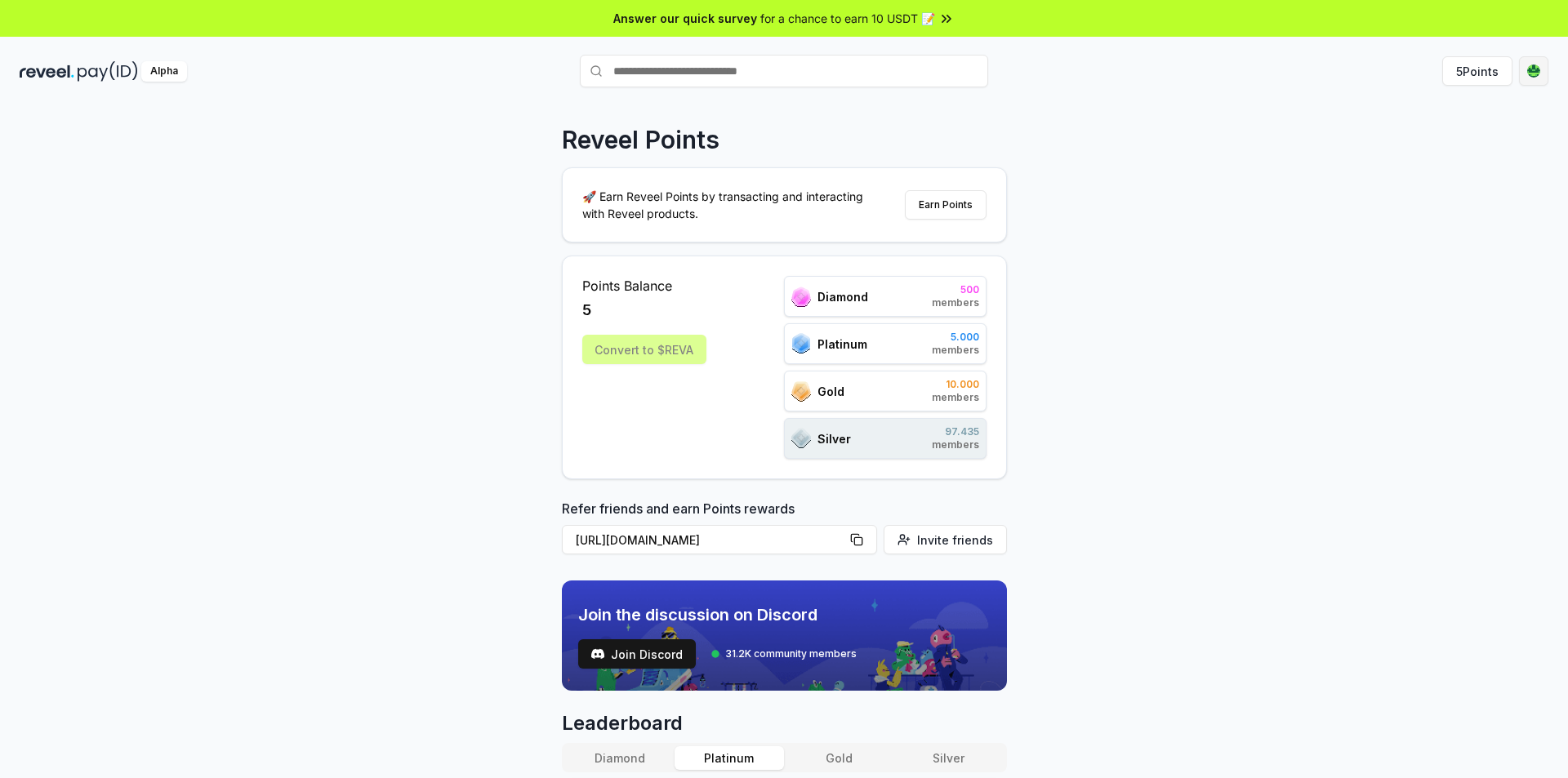
click at [1531, 73] on html "Answer our quick survey for a chance to earn 10 USDT 📝 Alpha 5 Points Reveel Po…" at bounding box center [784, 389] width 1568 height 778
click at [1195, 343] on html "Answer our quick survey for a chance to earn 10 USDT 📝 Alpha 5 Points Reveel Po…" at bounding box center [784, 389] width 1568 height 778
